Goal: Information Seeking & Learning: Learn about a topic

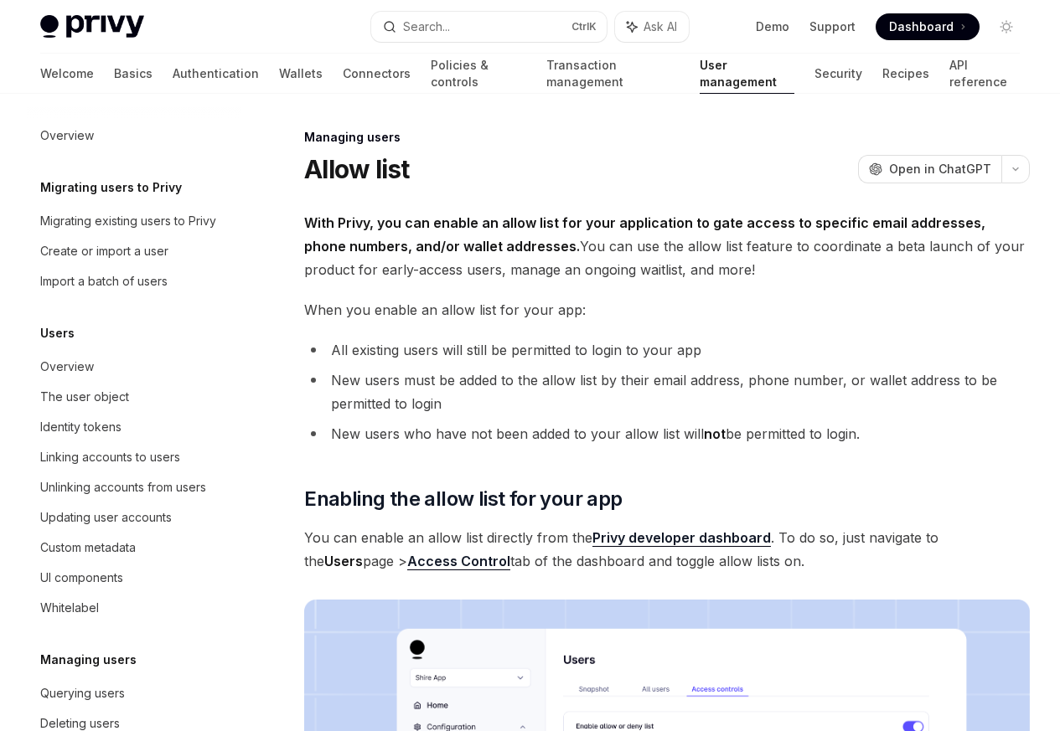
scroll to position [215, 0]
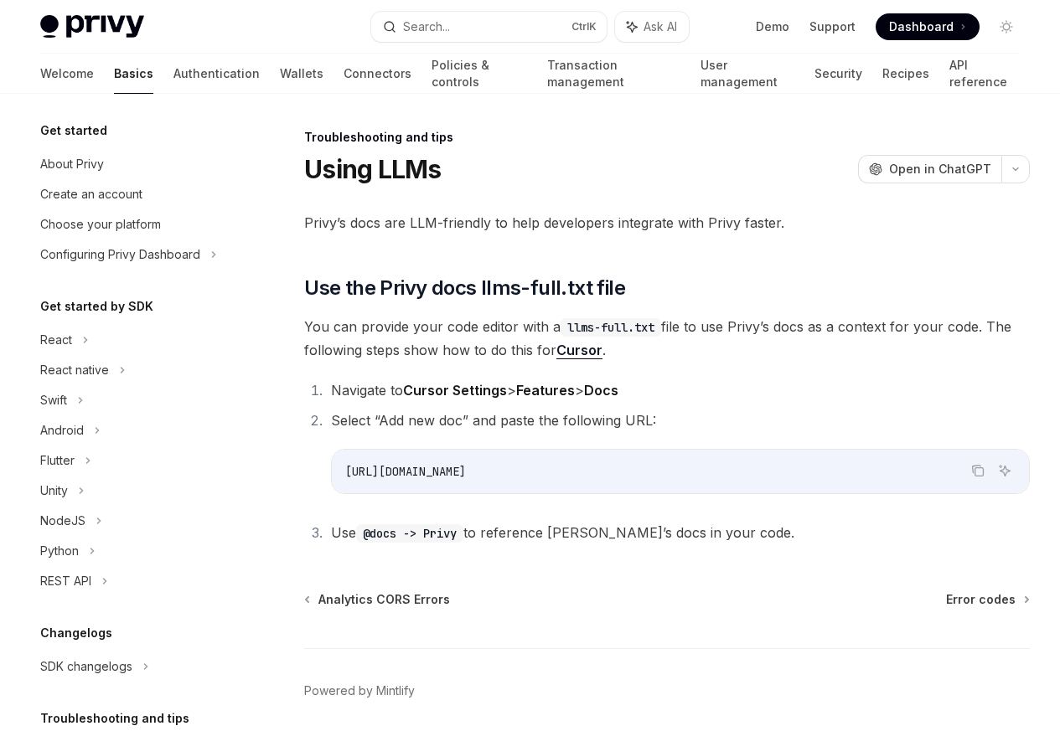
scroll to position [128, 0]
